Goal: Transaction & Acquisition: Purchase product/service

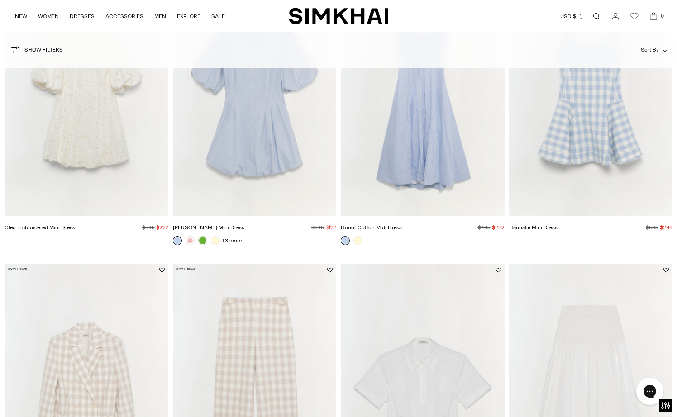
scroll to position [733, 0]
click at [0, 0] on img "Honor Cotton Midi Dress" at bounding box center [0, 0] width 0 height 0
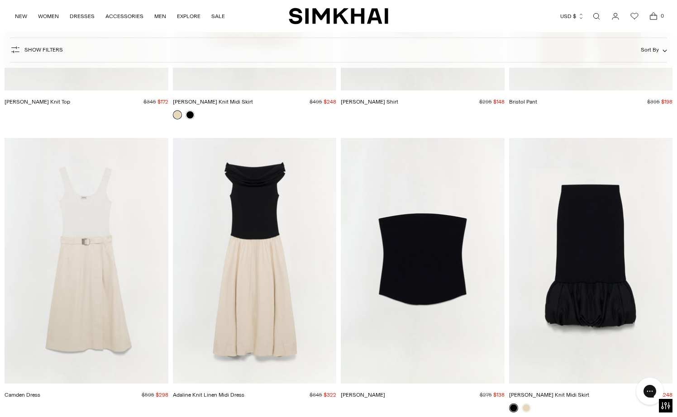
scroll to position [12517, 0]
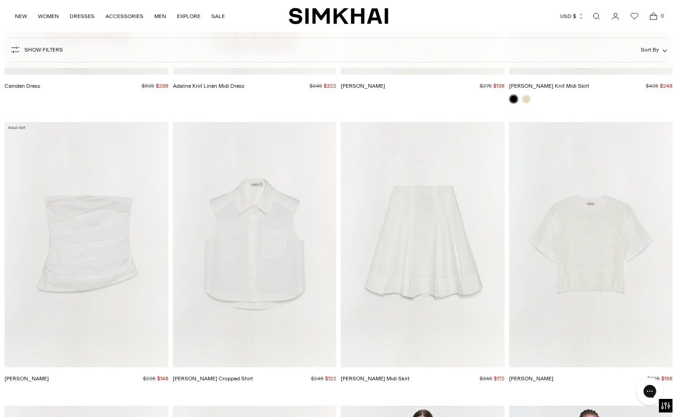
click at [0, 0] on img "Winslow Cotton Cropped Shirt" at bounding box center [0, 0] width 0 height 0
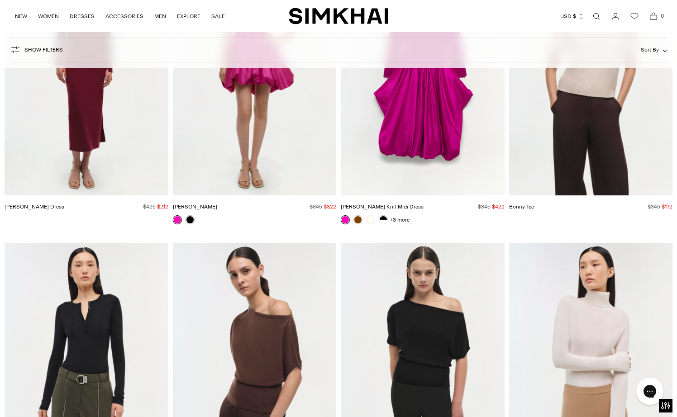
scroll to position [13950, 0]
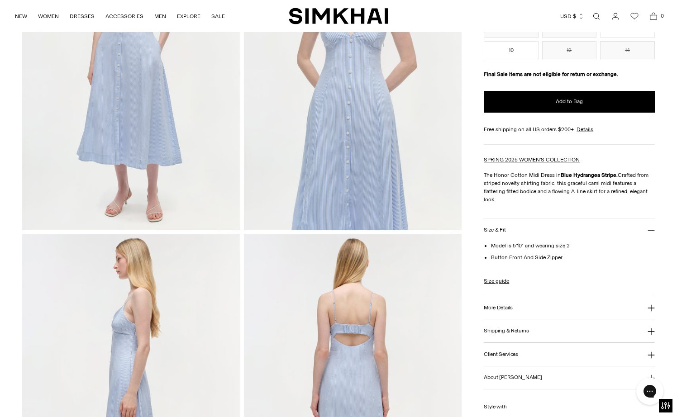
scroll to position [53, 0]
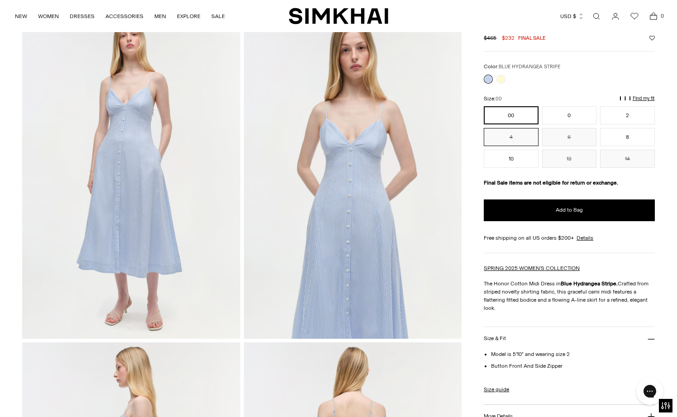
click at [527, 138] on button "4" at bounding box center [511, 137] width 54 height 18
